Goal: Transaction & Acquisition: Book appointment/travel/reservation

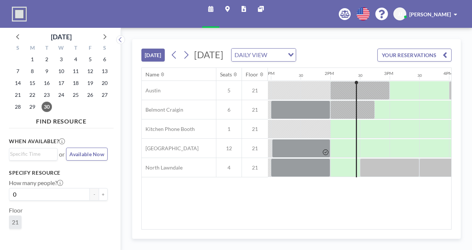
scroll to position [0, 801]
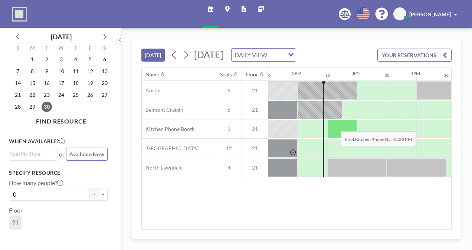
click at [335, 135] on div at bounding box center [342, 129] width 30 height 19
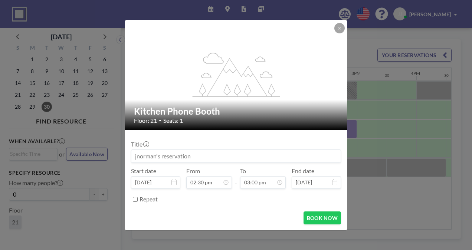
click at [222, 158] on input at bounding box center [235, 156] width 209 height 13
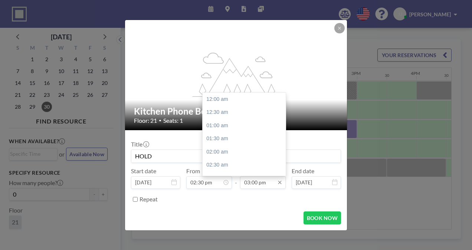
scroll to position [396, 0]
type input "HOLD"
click at [252, 179] on input "03:00 pm" at bounding box center [263, 182] width 46 height 13
click at [217, 115] on div "03:30 pm" at bounding box center [246, 112] width 87 height 13
type input "03:30 pm"
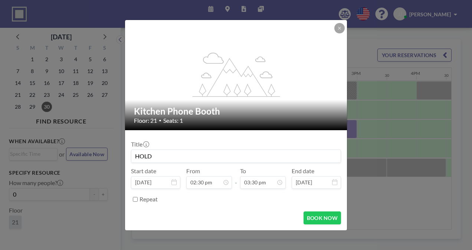
scroll to position [409, 0]
click at [317, 214] on button "BOOK NOW" at bounding box center [321, 217] width 37 height 13
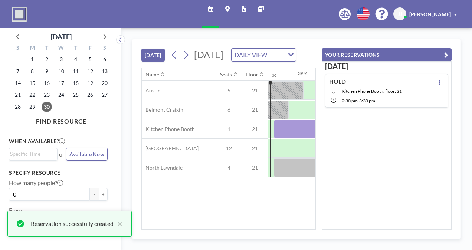
scroll to position [0, 855]
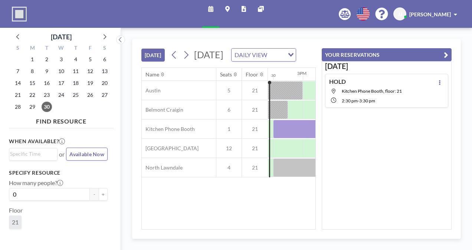
click at [446, 54] on icon "button" at bounding box center [446, 54] width 4 height 9
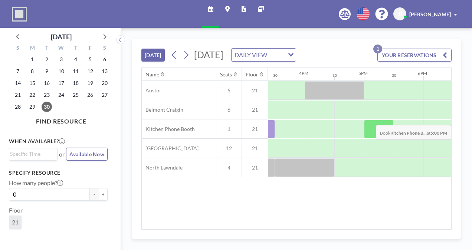
scroll to position [0, 918]
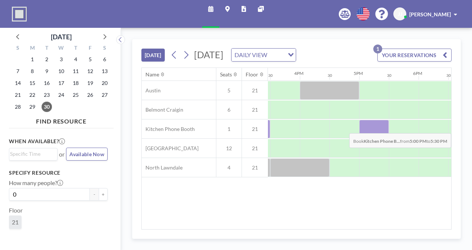
click at [376, 137] on div at bounding box center [374, 129] width 30 height 19
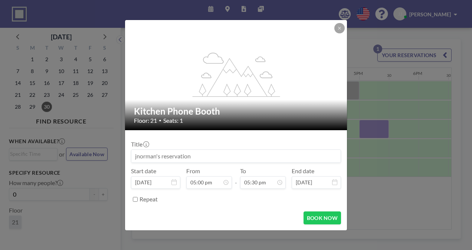
click at [218, 157] on input at bounding box center [235, 156] width 209 height 13
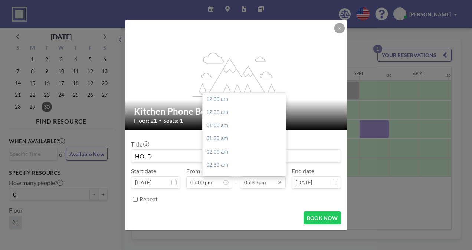
type input "HOLD"
click at [260, 182] on input "05:30 pm" at bounding box center [263, 182] width 46 height 13
click at [229, 113] on div "06:00 pm" at bounding box center [246, 112] width 87 height 13
type input "06:00 pm"
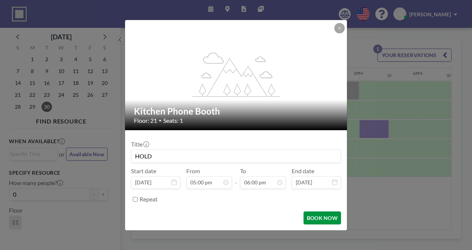
scroll to position [475, 0]
click at [319, 215] on button "BOOK NOW" at bounding box center [321, 217] width 37 height 13
